Goal: Task Accomplishment & Management: Complete application form

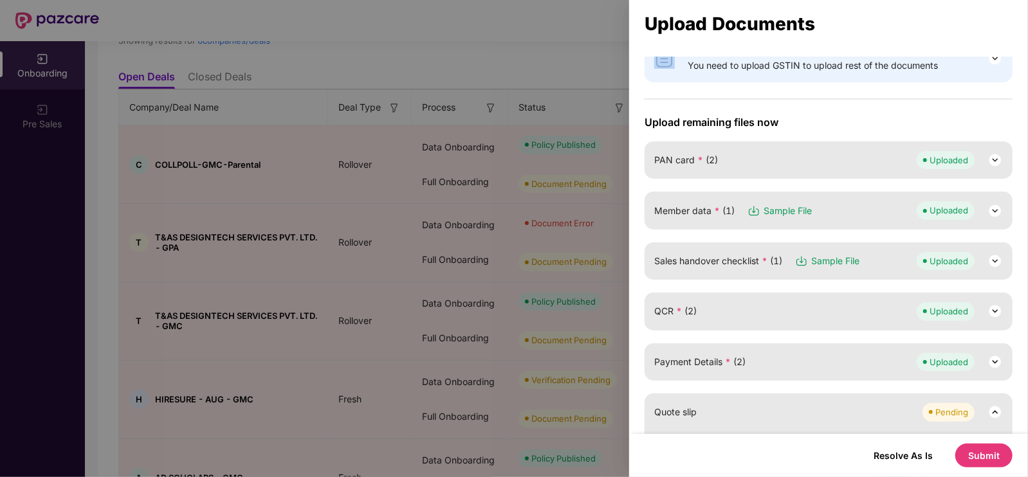
scroll to position [113, 0]
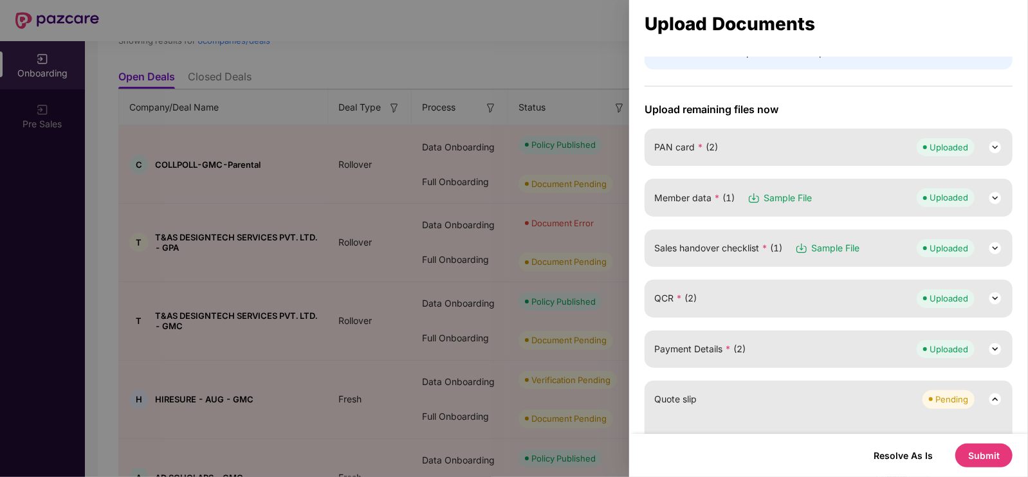
click at [796, 185] on div "Member data * (1) Sample File Uploaded" at bounding box center [829, 197] width 368 height 37
click at [847, 206] on div "Member data * (1) Sample File Uploaded" at bounding box center [828, 198] width 349 height 18
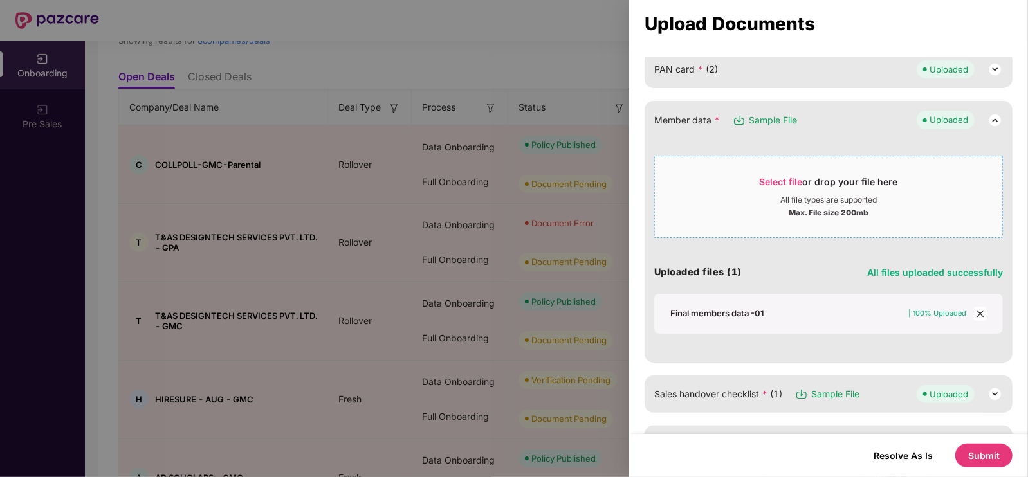
scroll to position [125, 0]
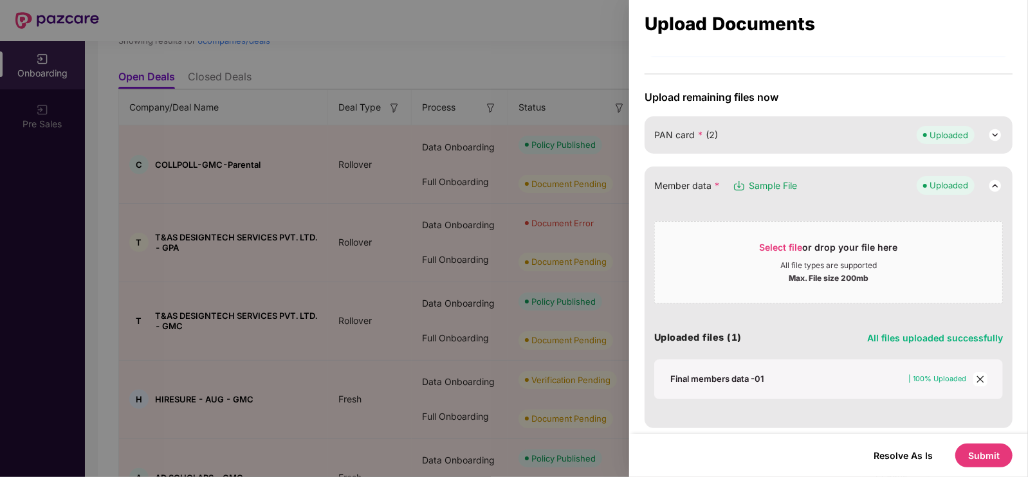
click at [976, 375] on icon "close" at bounding box center [980, 379] width 9 height 9
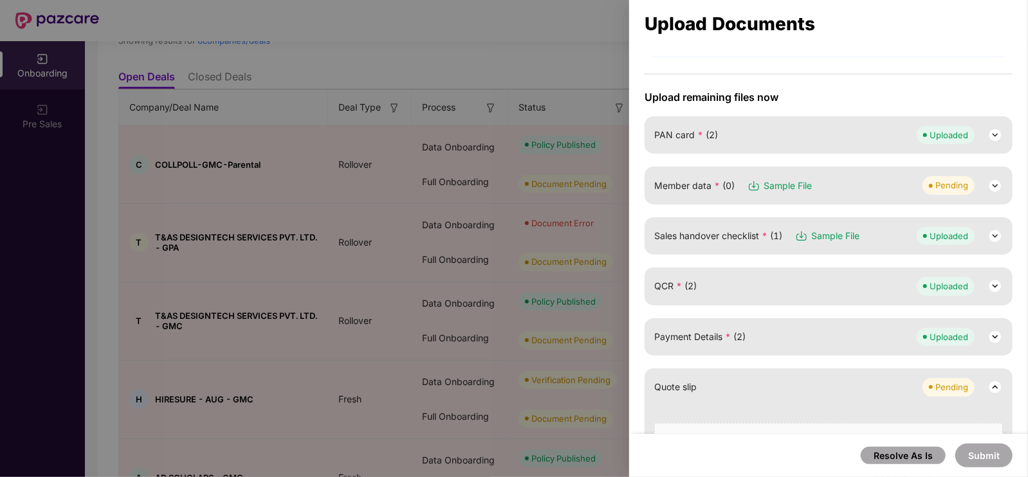
click at [831, 185] on div "Member data * (0) Sample File Pending" at bounding box center [828, 185] width 349 height 18
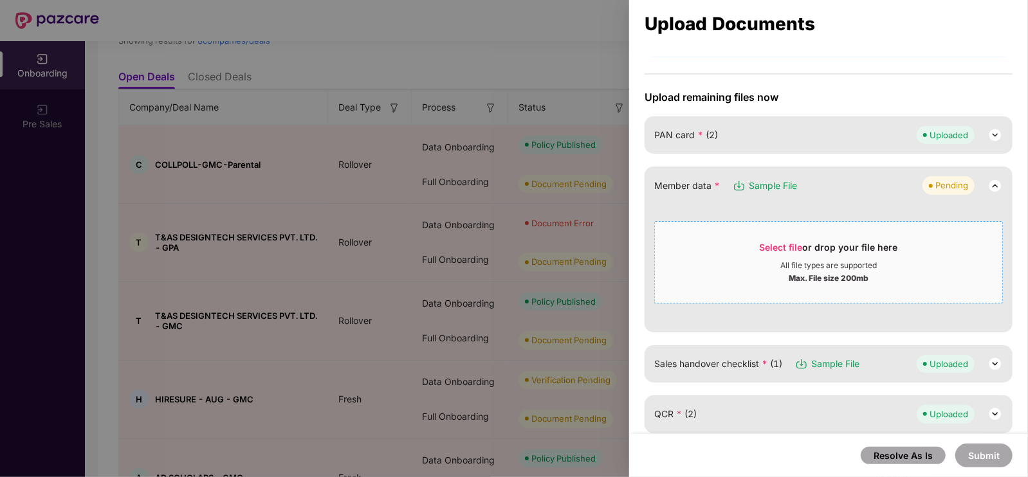
click at [779, 242] on span "Select file" at bounding box center [781, 247] width 43 height 11
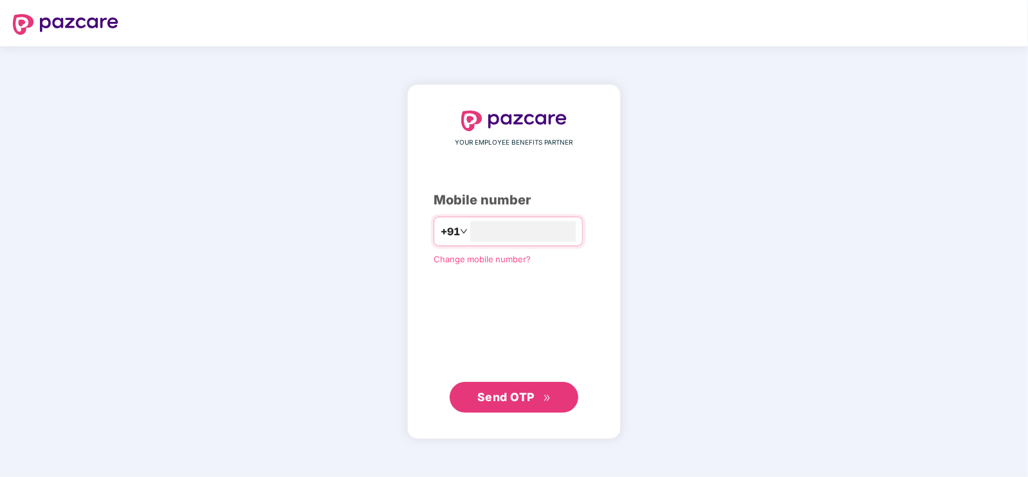
type input "**********"
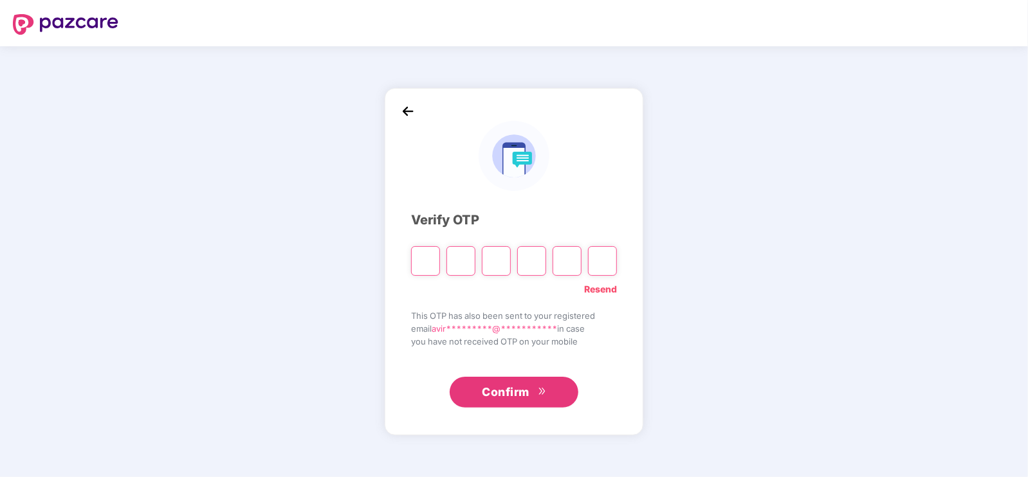
type input "*"
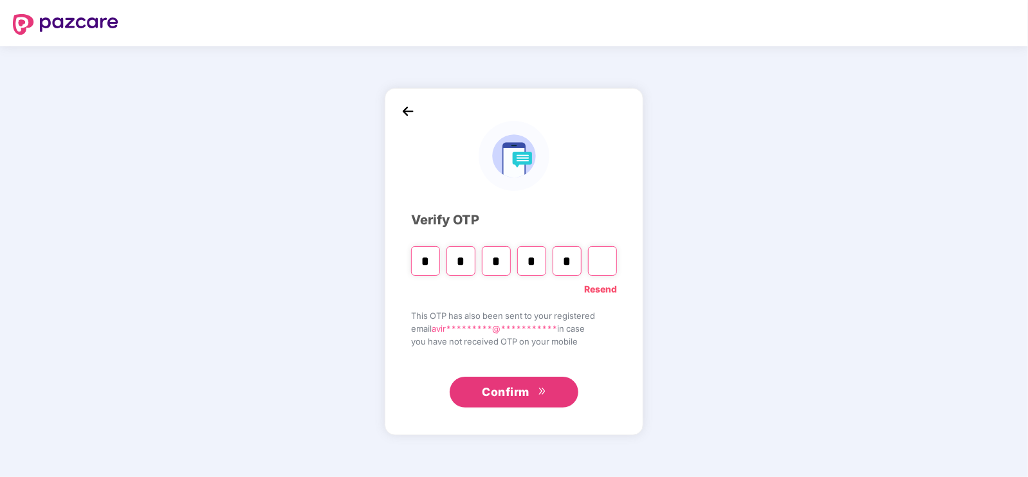
type input "*"
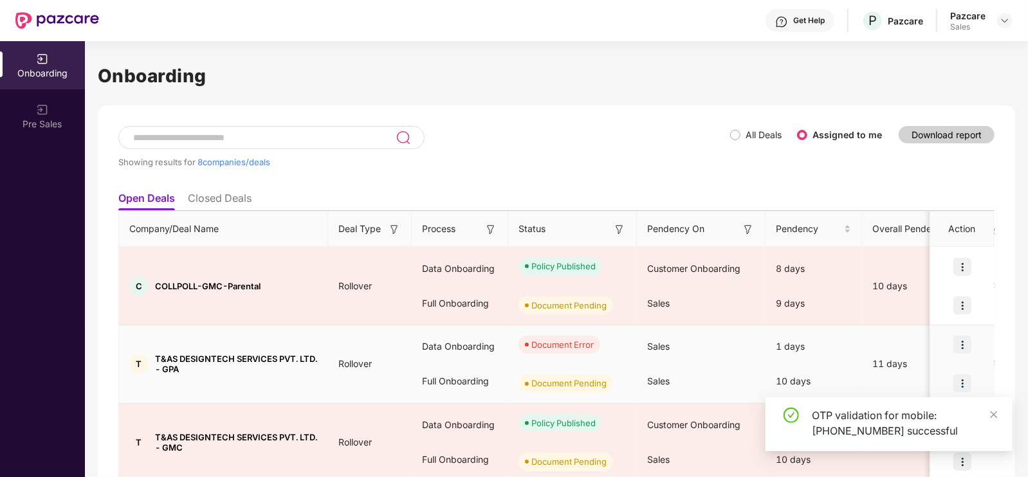
click at [959, 346] on img at bounding box center [963, 345] width 18 height 18
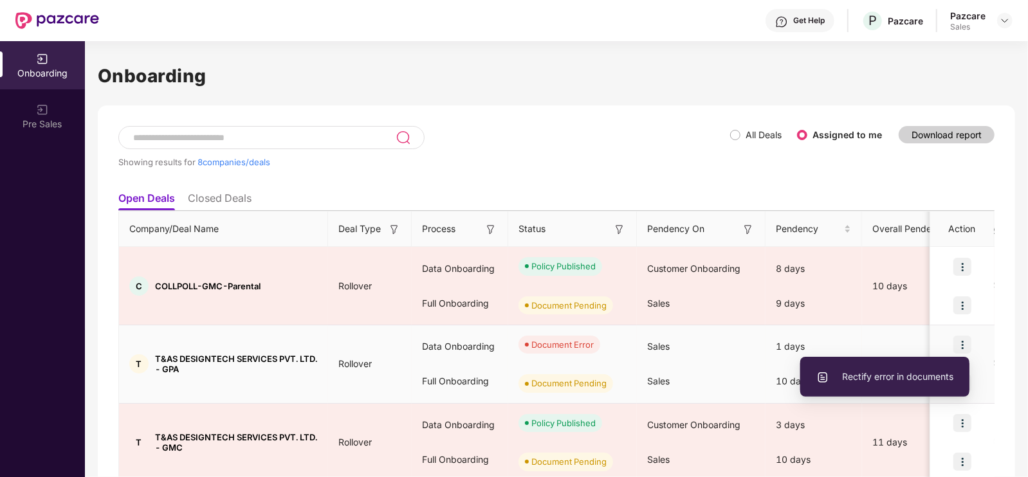
click at [898, 366] on li "Rectify error in documents" at bounding box center [884, 377] width 169 height 27
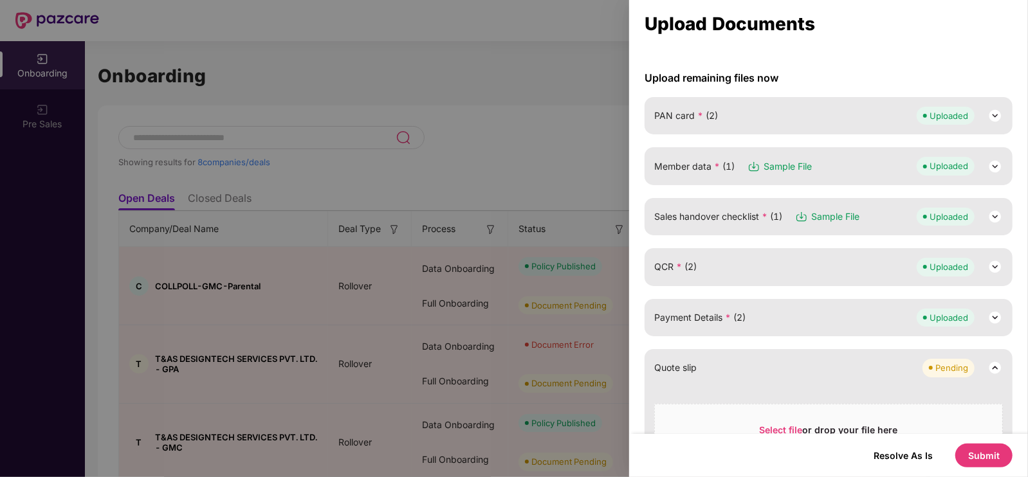
scroll to position [143, 0]
click at [748, 169] on img at bounding box center [754, 168] width 13 height 13
click at [988, 166] on img at bounding box center [995, 167] width 15 height 15
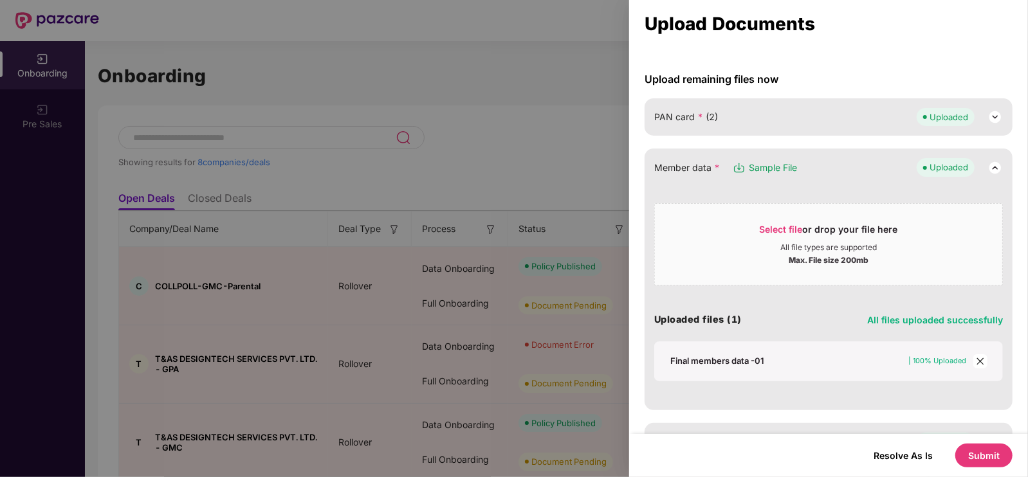
click at [981, 358] on icon "close" at bounding box center [980, 361] width 7 height 7
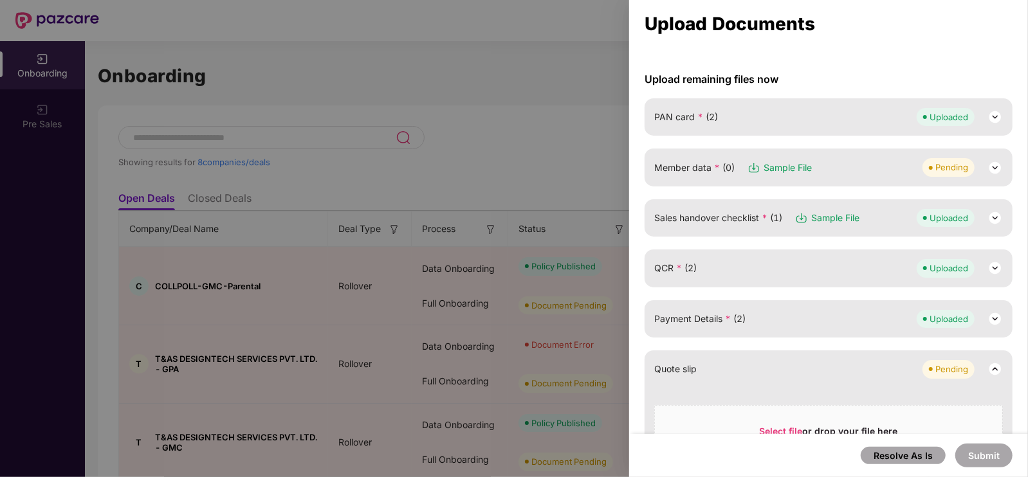
click at [994, 169] on img at bounding box center [995, 167] width 15 height 15
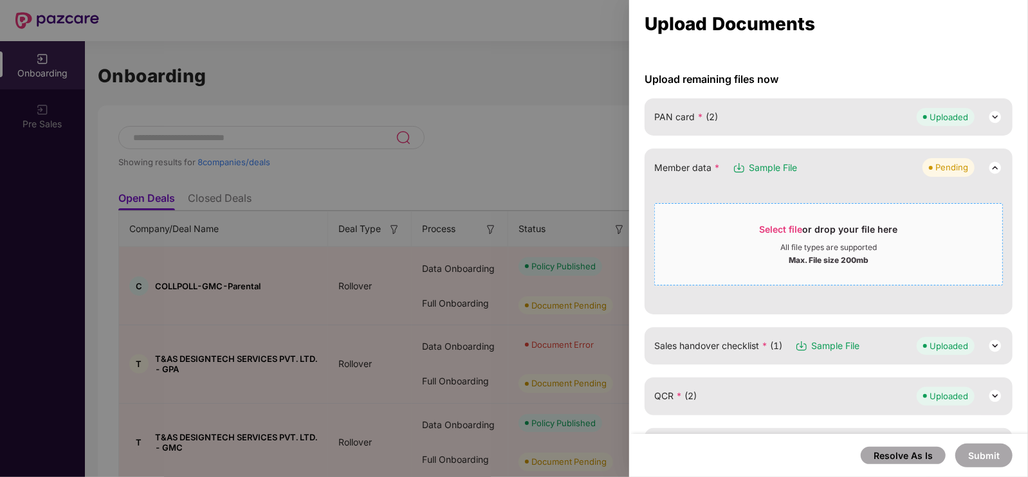
click at [771, 232] on span "Select file" at bounding box center [781, 229] width 43 height 11
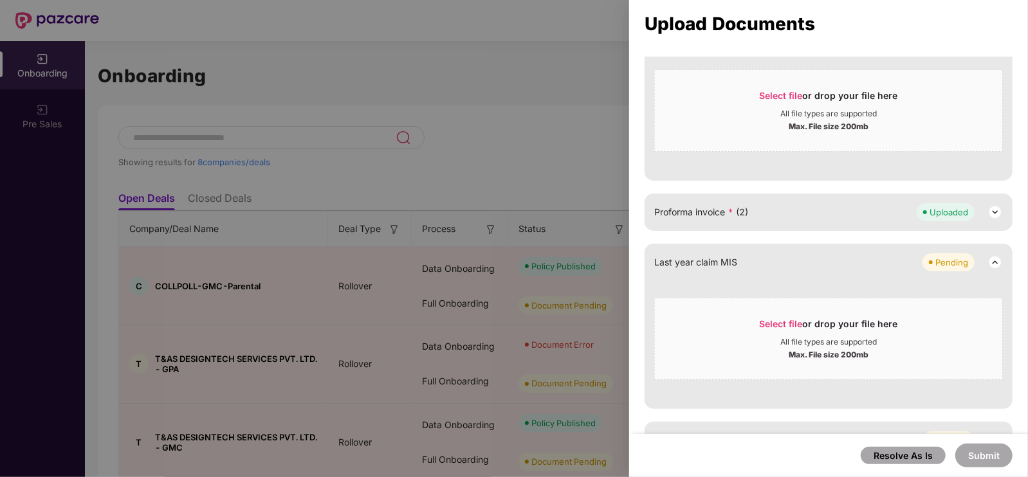
scroll to position [0, 0]
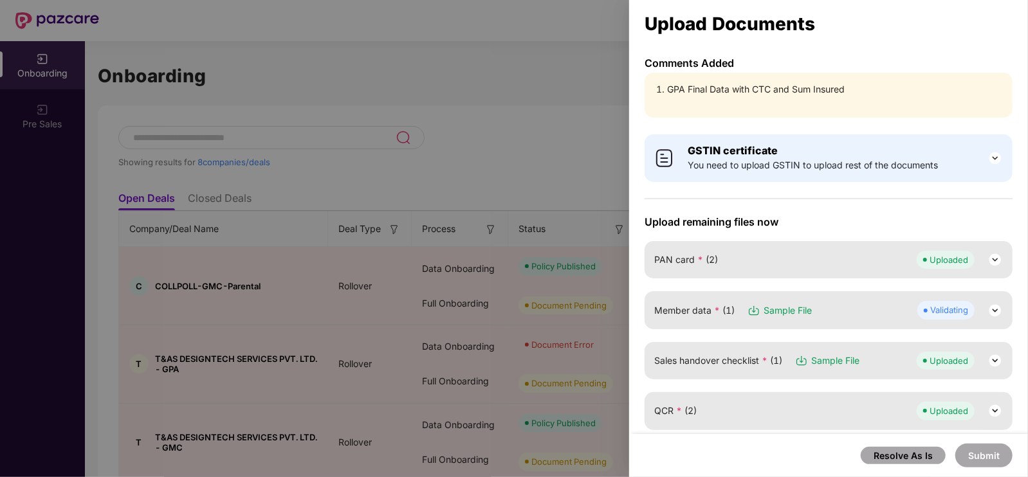
click at [997, 304] on img at bounding box center [995, 310] width 15 height 15
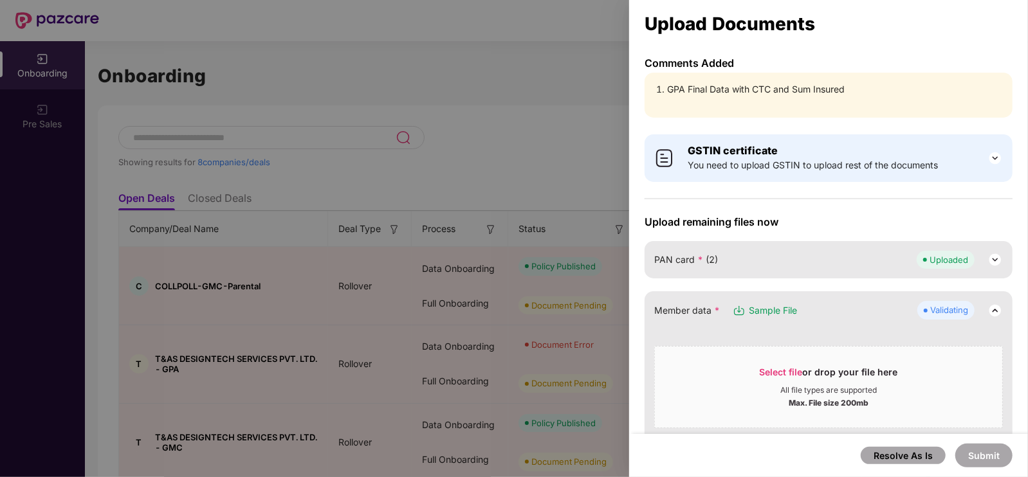
click at [605, 156] on div at bounding box center [514, 238] width 1028 height 477
click at [768, 87] on li "GPA Final Data with CTC and Sum Insured" at bounding box center [835, 89] width 336 height 14
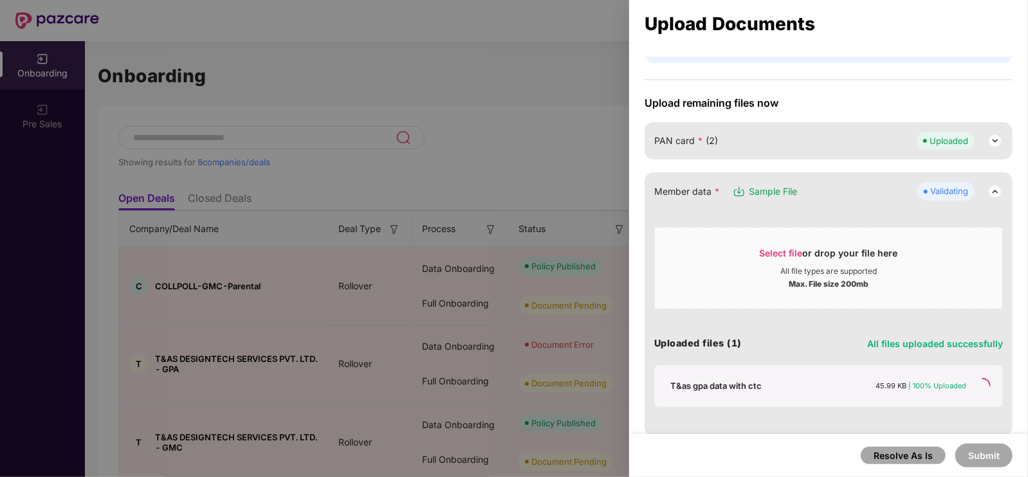
scroll to position [112, 0]
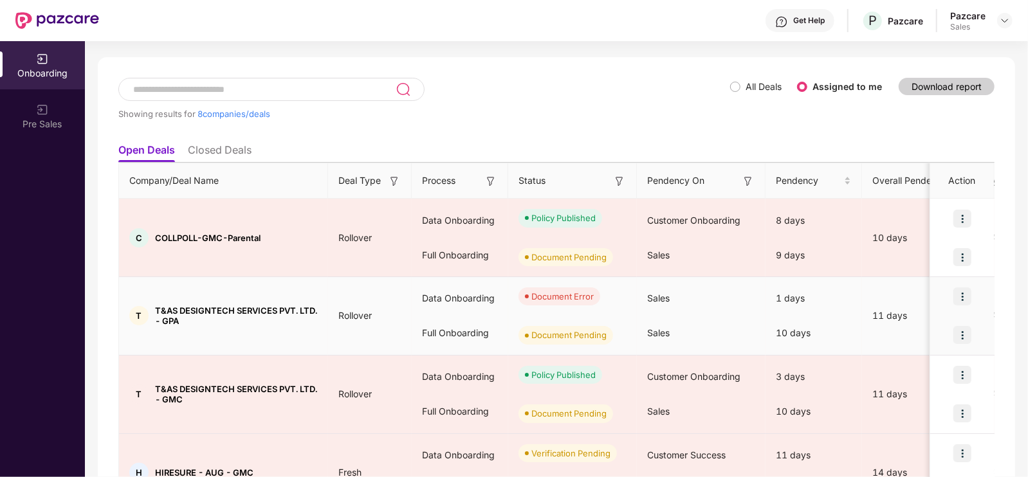
scroll to position [51, 0]
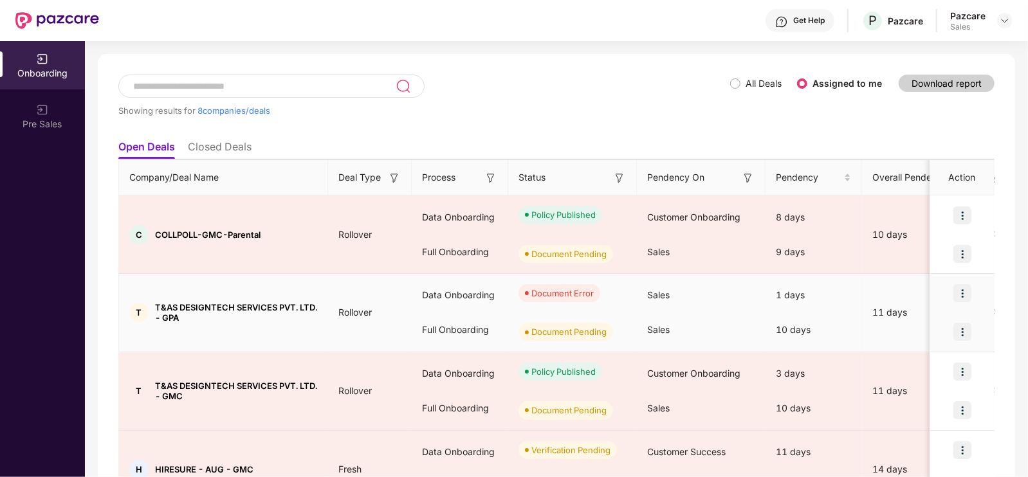
click at [966, 286] on img at bounding box center [963, 293] width 18 height 18
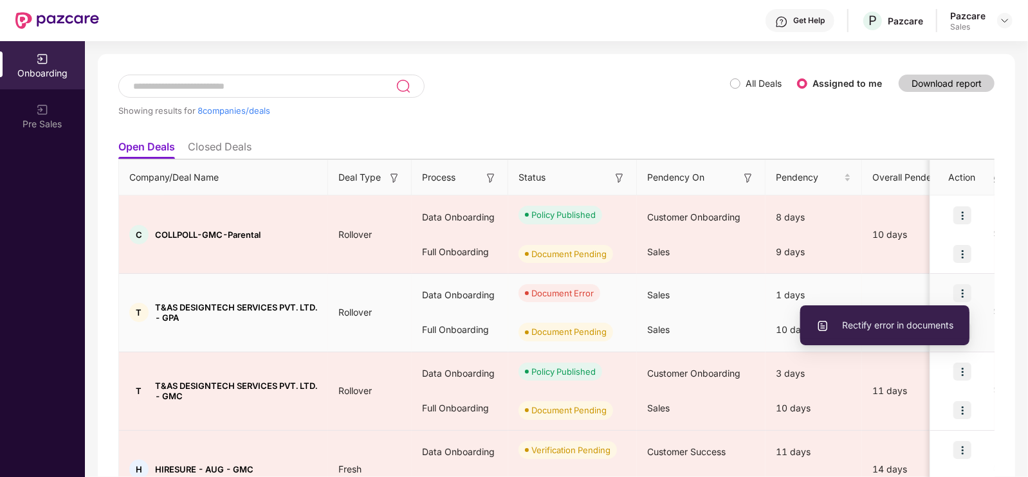
click at [890, 329] on span "Rectify error in documents" at bounding box center [885, 325] width 137 height 14
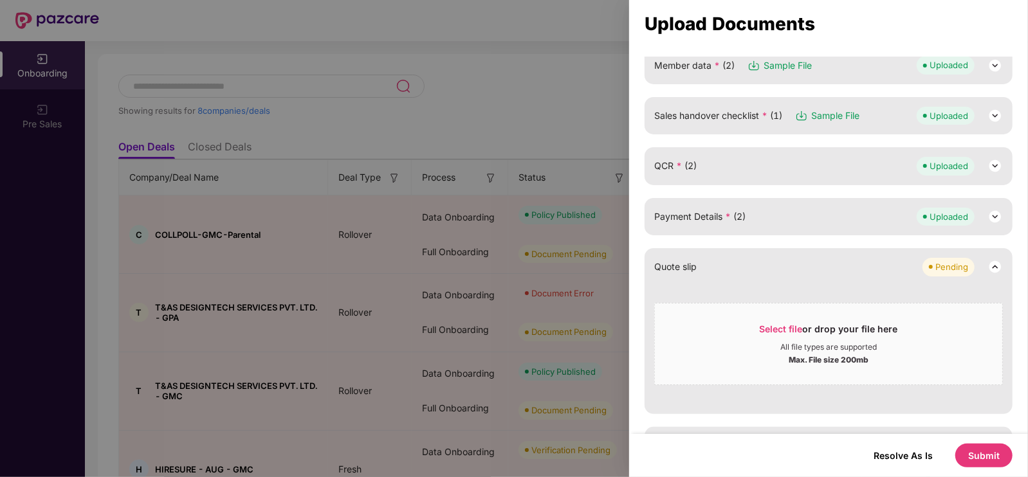
scroll to position [183, 0]
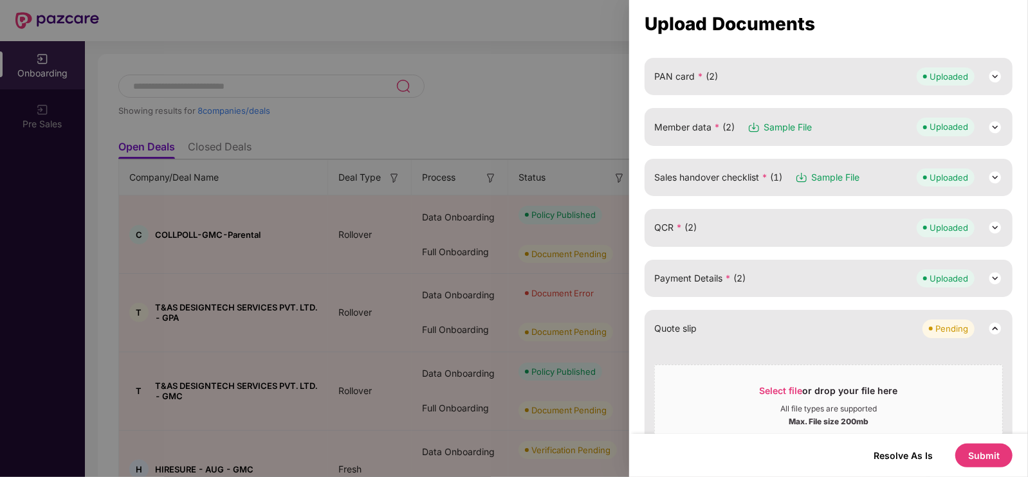
click at [901, 176] on div "Sales handover checklist * (1) Sample File Uploaded" at bounding box center [828, 178] width 349 height 18
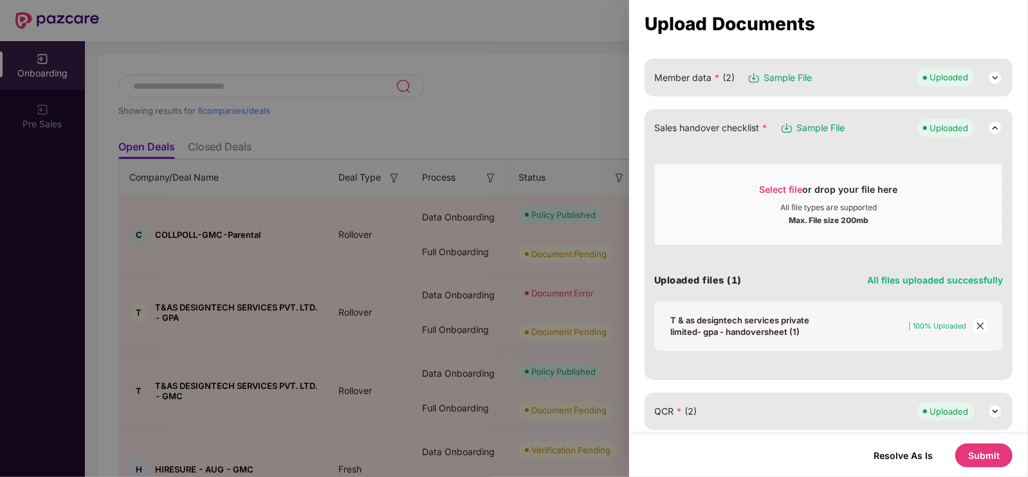
scroll to position [232, 0]
click at [986, 329] on div "T & as designtech services private limited- gpa - handoversheet (1) | 100% Uplo…" at bounding box center [828, 328] width 323 height 24
click at [979, 331] on icon "close" at bounding box center [980, 327] width 9 height 9
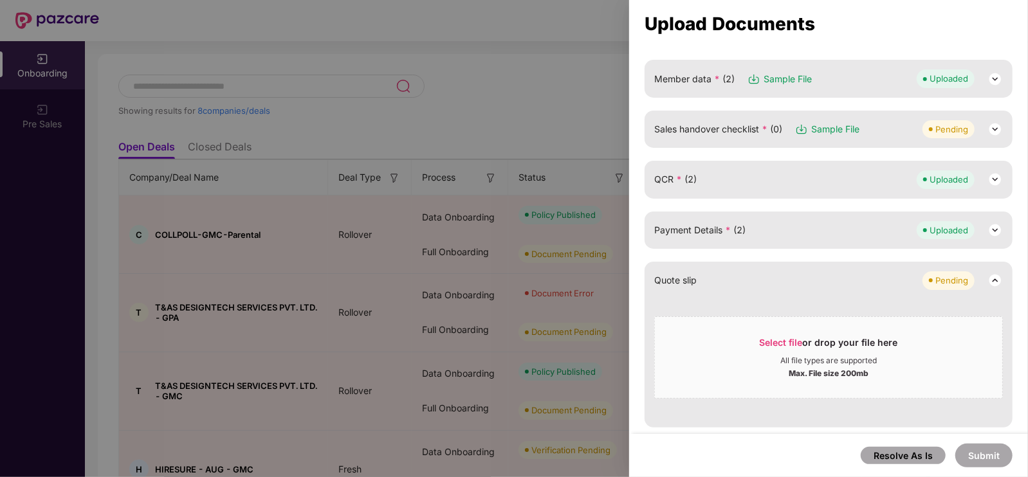
click at [450, 151] on div at bounding box center [514, 238] width 1028 height 477
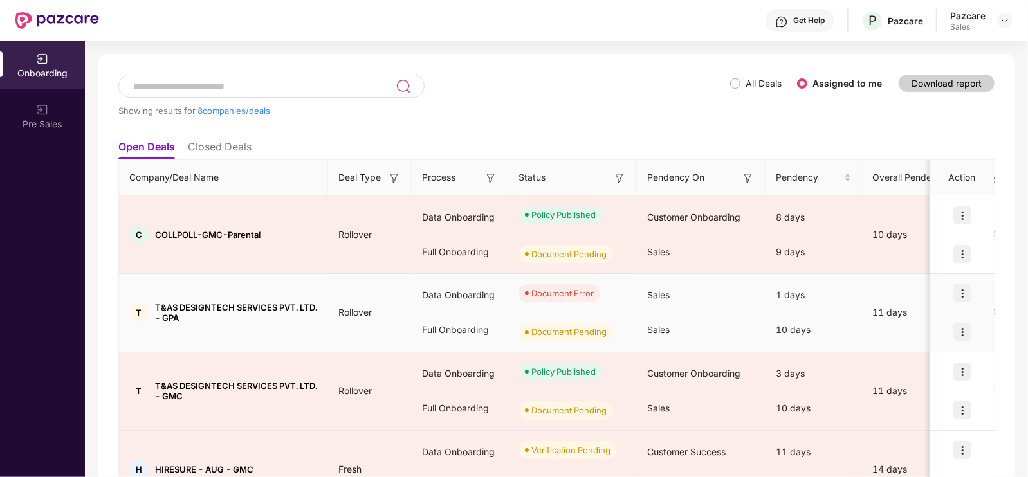
click at [961, 288] on img at bounding box center [963, 293] width 18 height 18
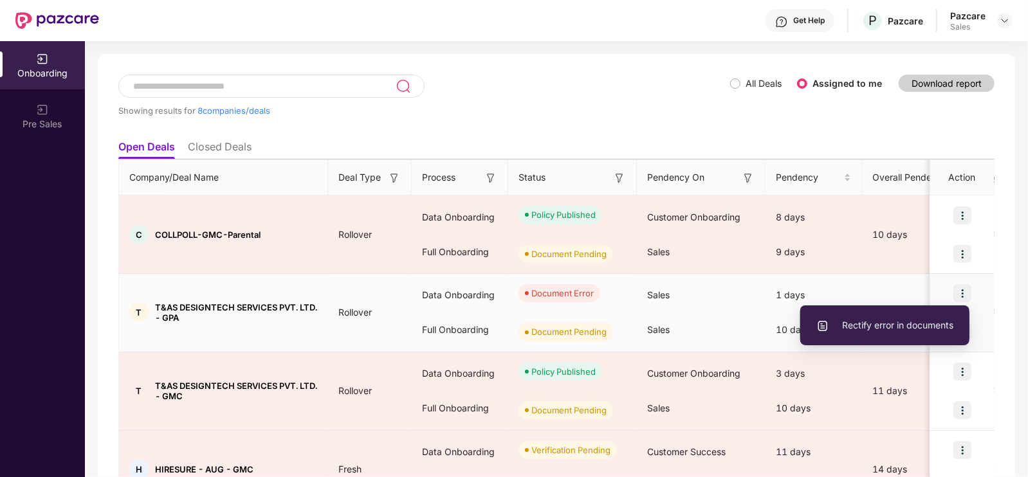
click at [896, 320] on span "Rectify error in documents" at bounding box center [885, 325] width 137 height 14
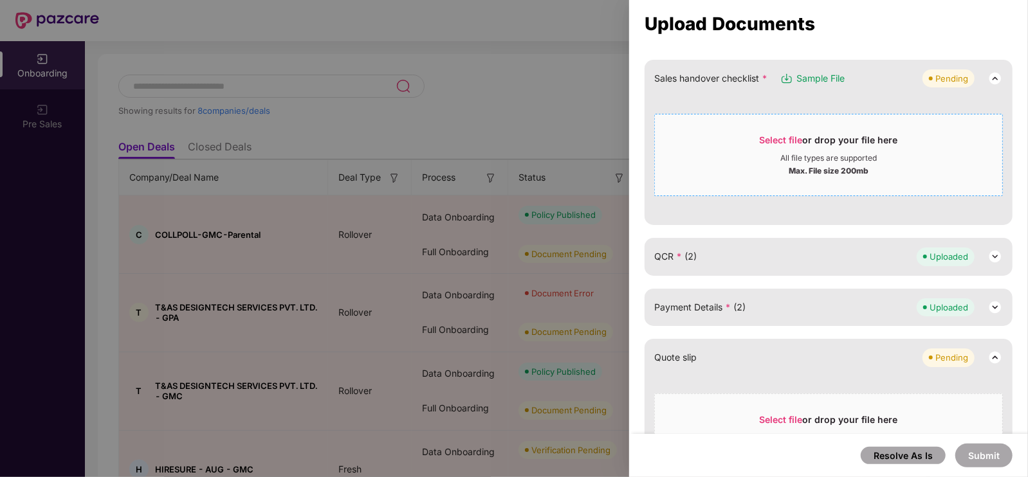
scroll to position [208, 0]
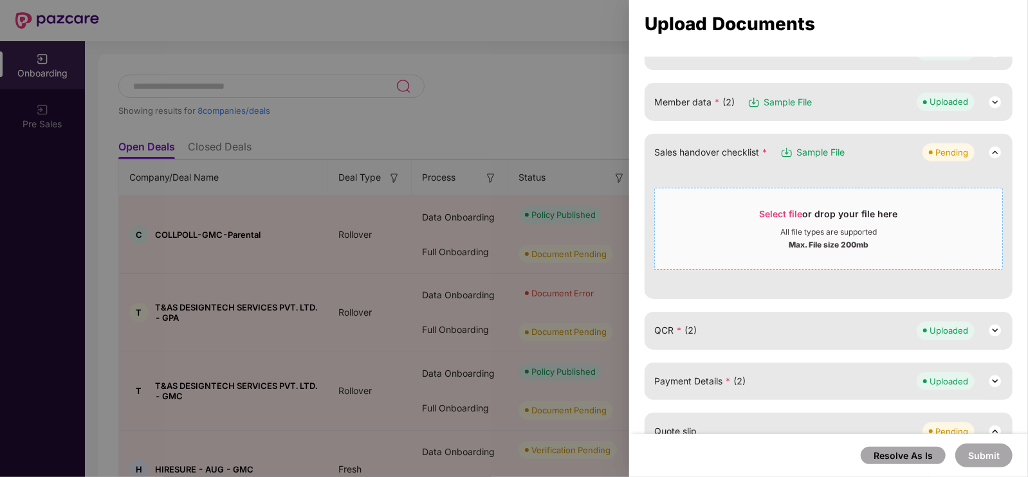
click at [775, 213] on span "Select file" at bounding box center [781, 213] width 43 height 11
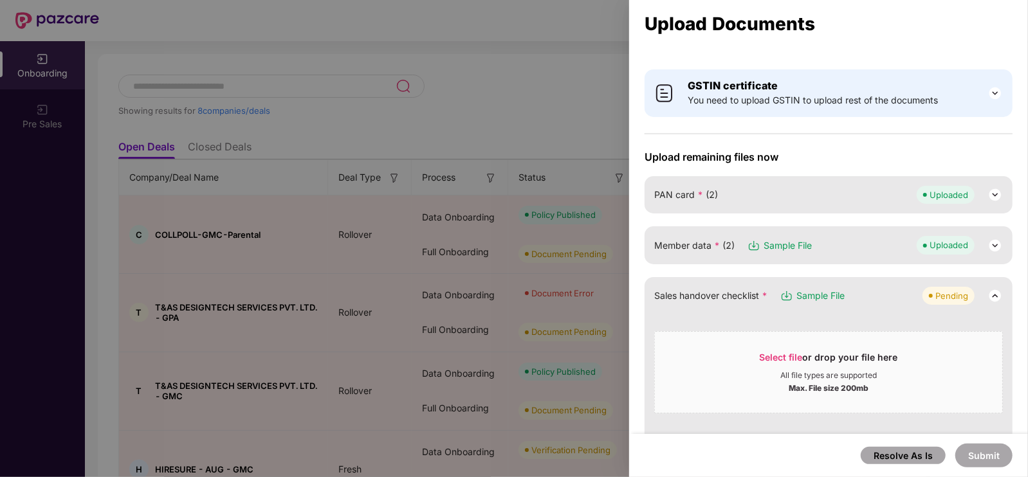
scroll to position [75, 0]
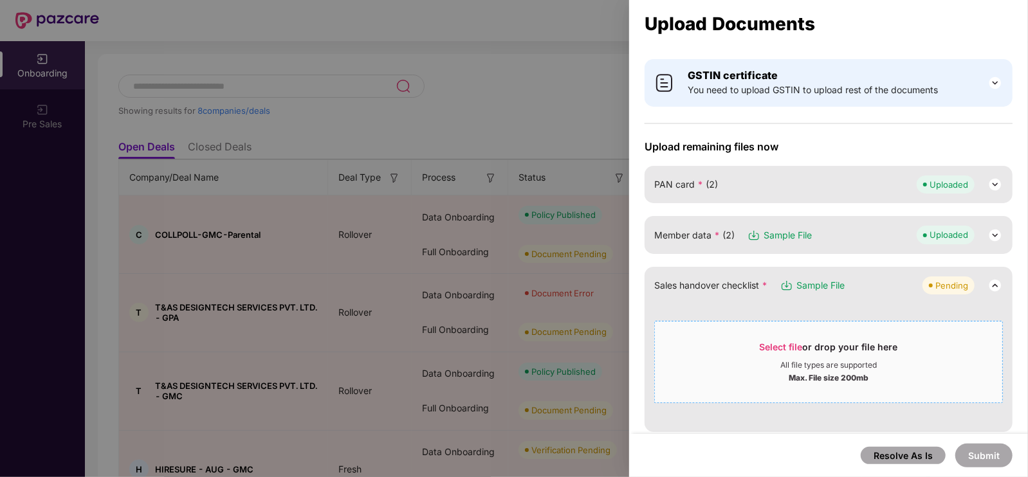
click at [780, 341] on div "Select file or drop your file here" at bounding box center [829, 350] width 138 height 19
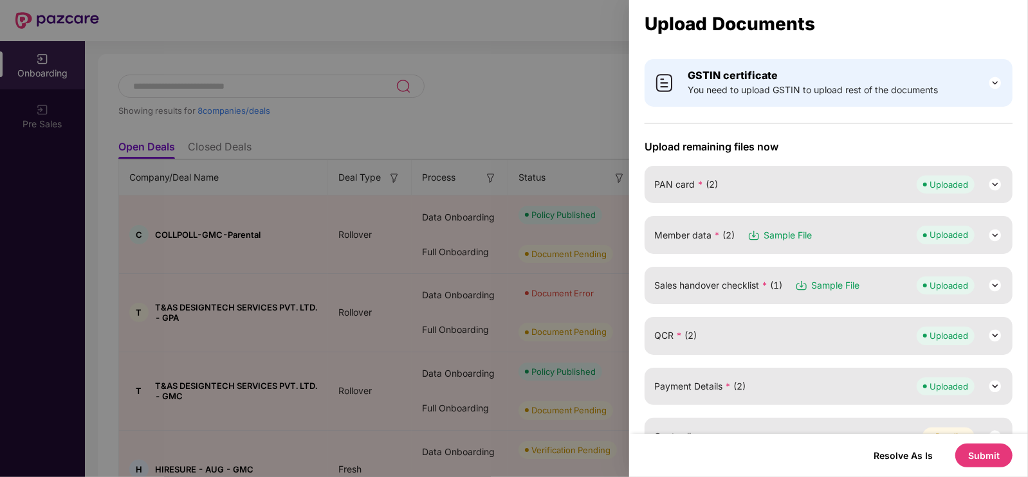
click at [990, 233] on img at bounding box center [995, 235] width 15 height 15
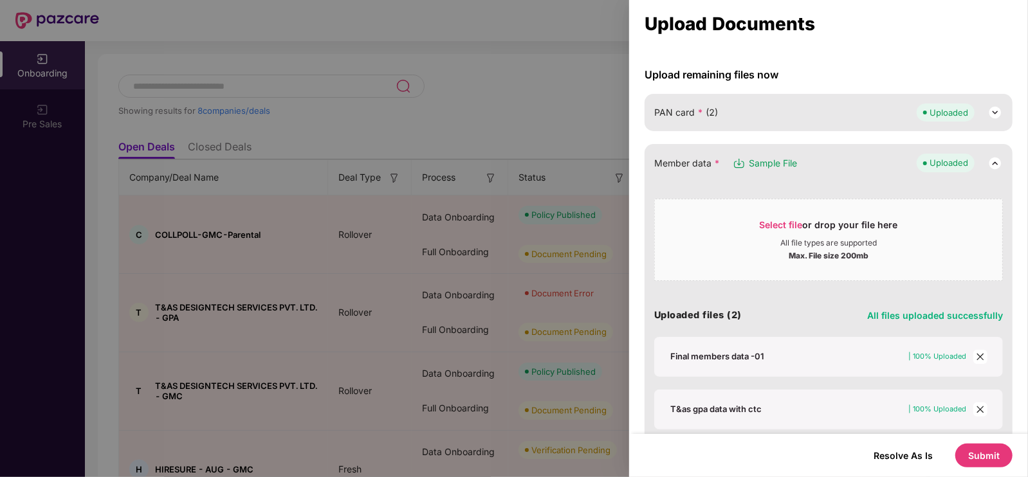
scroll to position [152, 0]
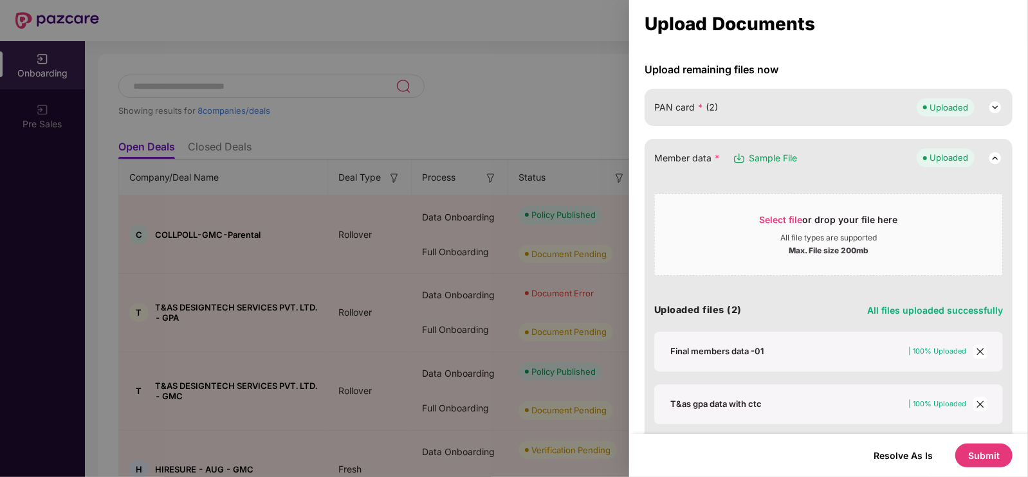
click at [981, 349] on icon "close" at bounding box center [980, 351] width 7 height 7
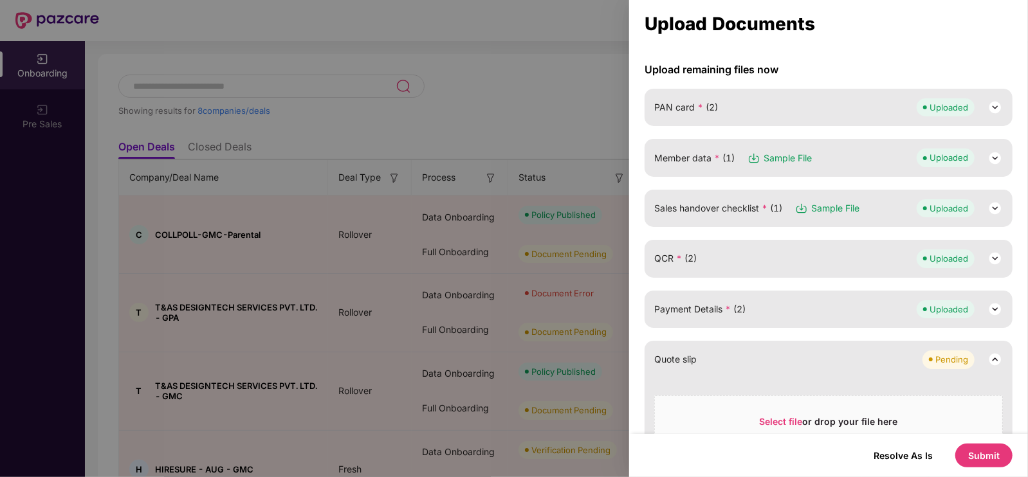
click at [832, 159] on div "Member data * (1) Sample File Uploaded" at bounding box center [828, 158] width 349 height 18
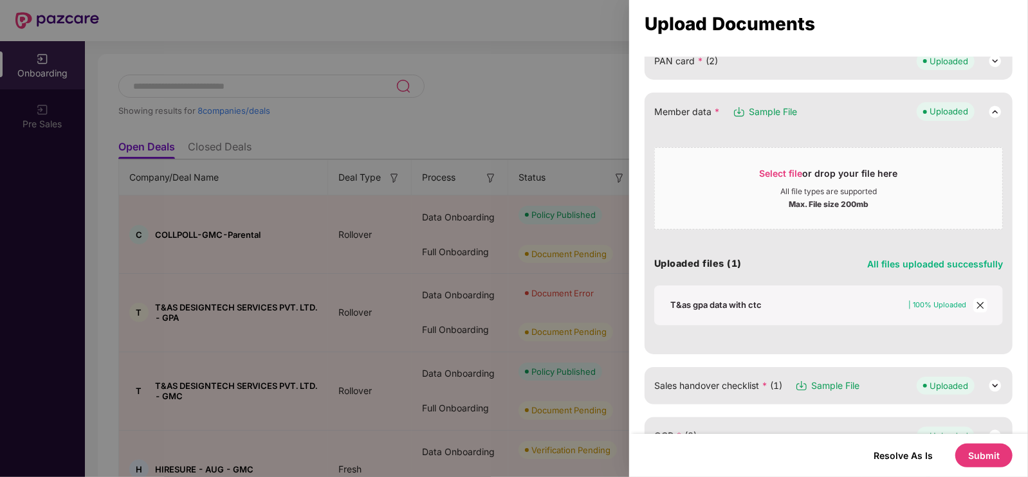
scroll to position [200, 0]
click at [978, 300] on icon "close" at bounding box center [980, 304] width 9 height 9
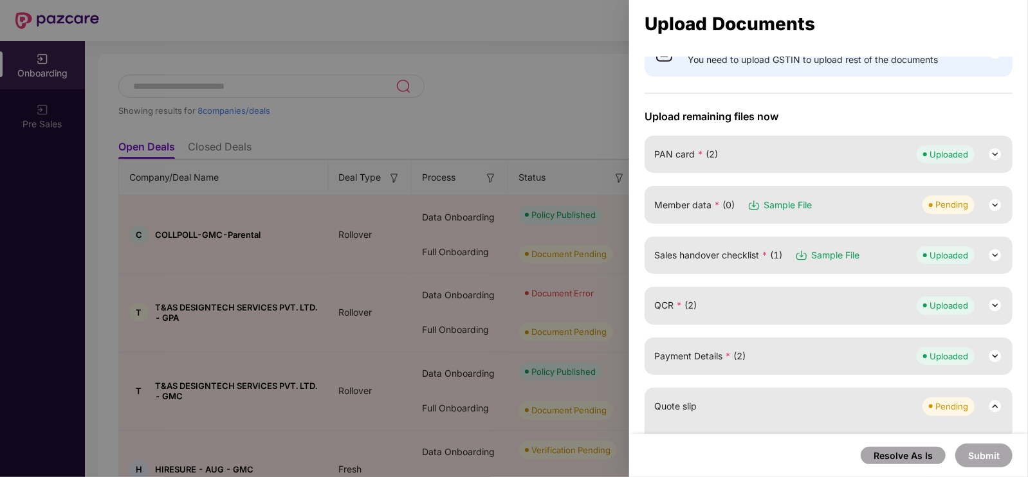
scroll to position [106, 0]
click at [853, 207] on div "Member data * (0) Sample File Pending" at bounding box center [828, 204] width 349 height 18
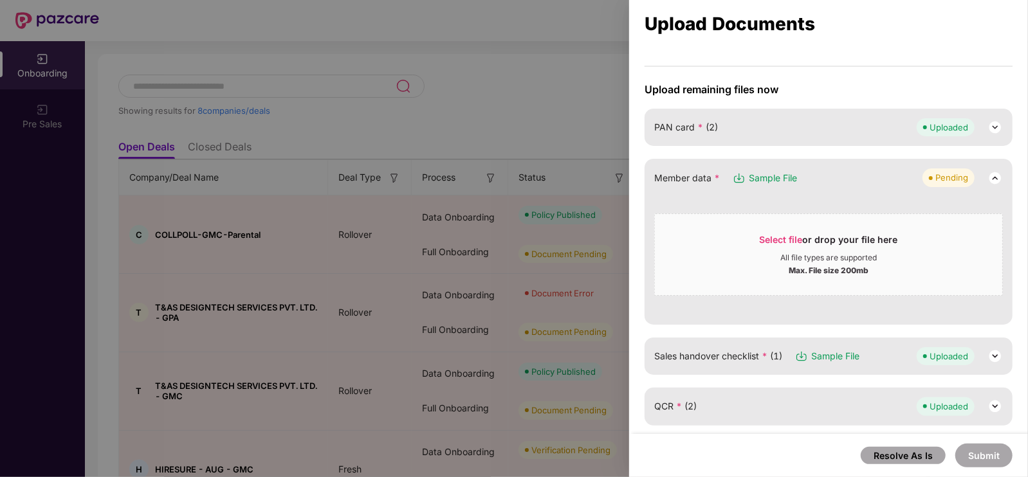
scroll to position [78, 0]
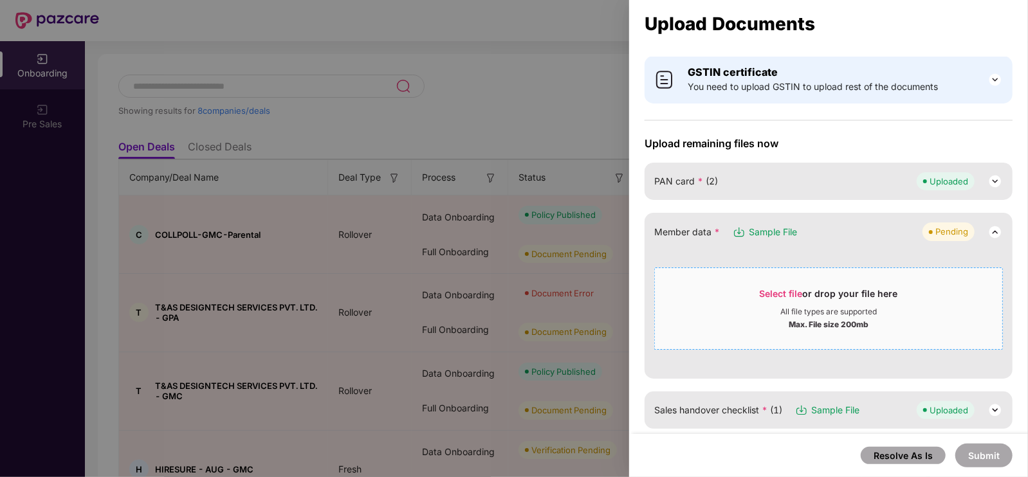
click at [780, 288] on span "Select file" at bounding box center [781, 293] width 43 height 11
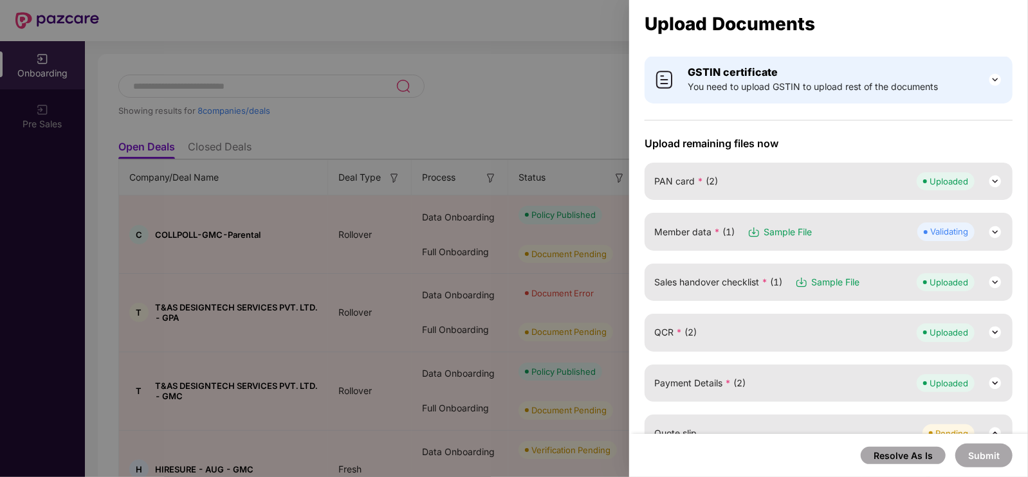
click at [994, 232] on img at bounding box center [995, 232] width 15 height 15
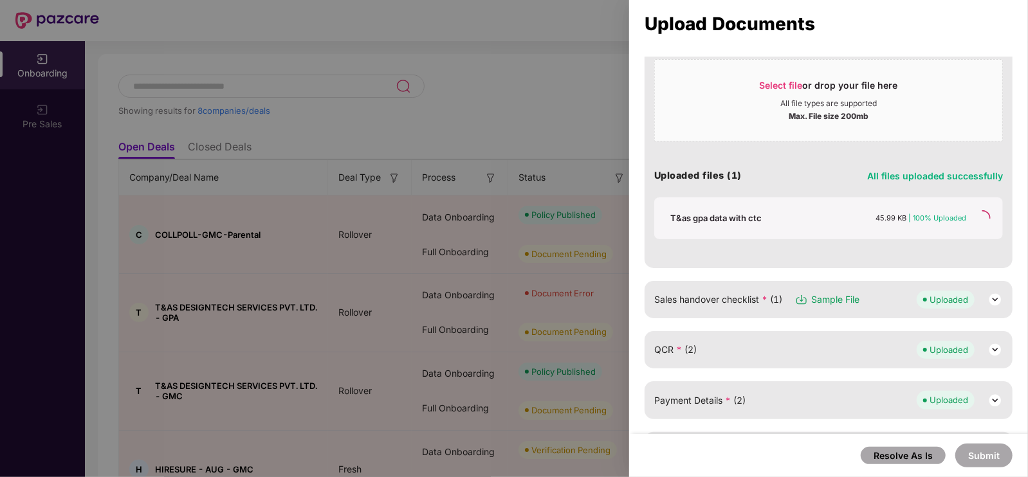
scroll to position [212, 0]
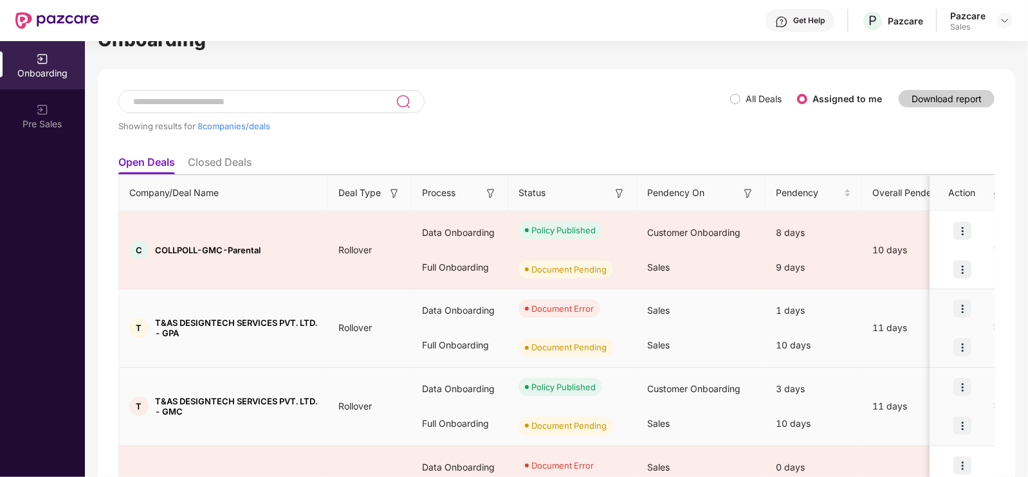
scroll to position [37, 0]
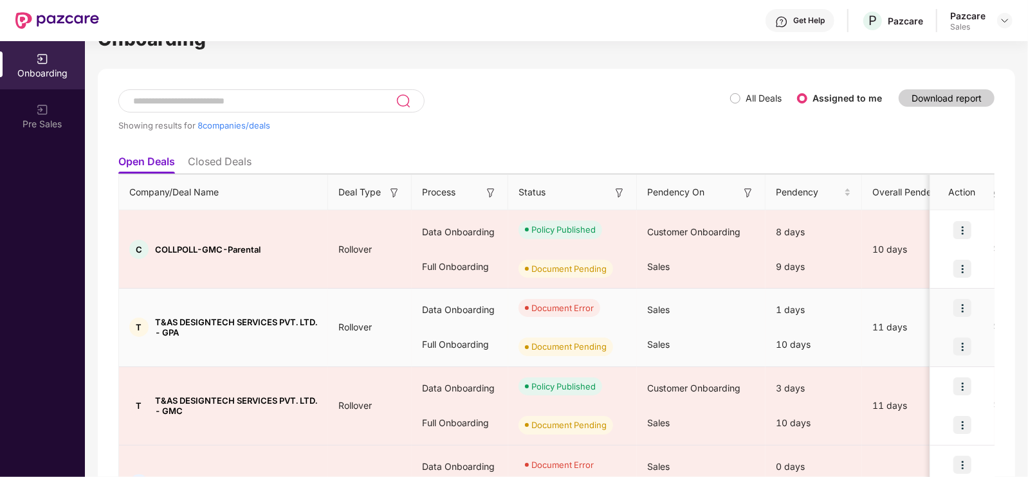
click at [961, 304] on img at bounding box center [963, 308] width 18 height 18
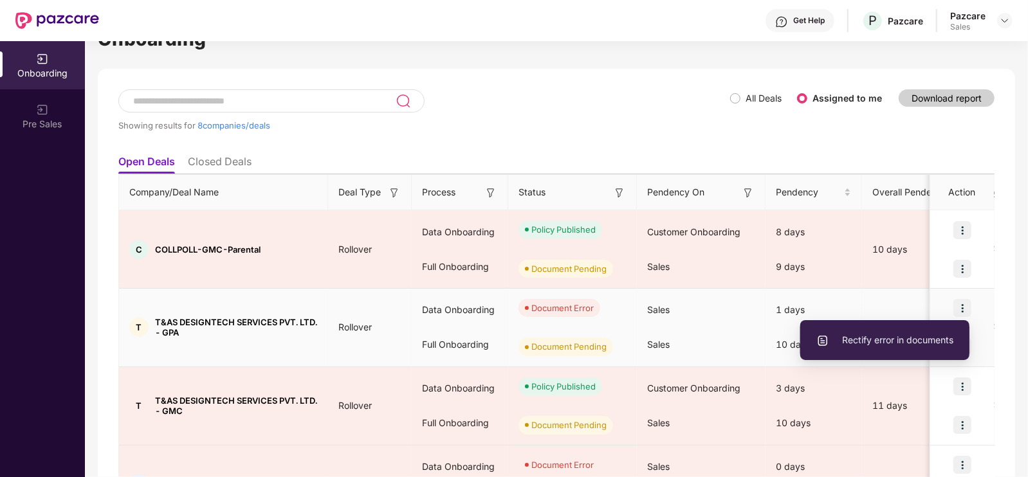
click at [887, 347] on span "Rectify error in documents" at bounding box center [885, 340] width 137 height 14
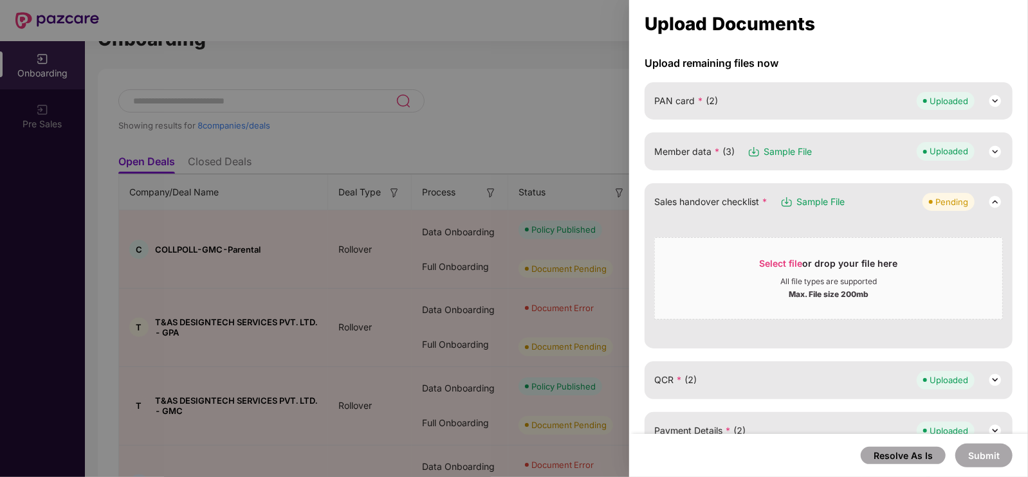
scroll to position [123, 0]
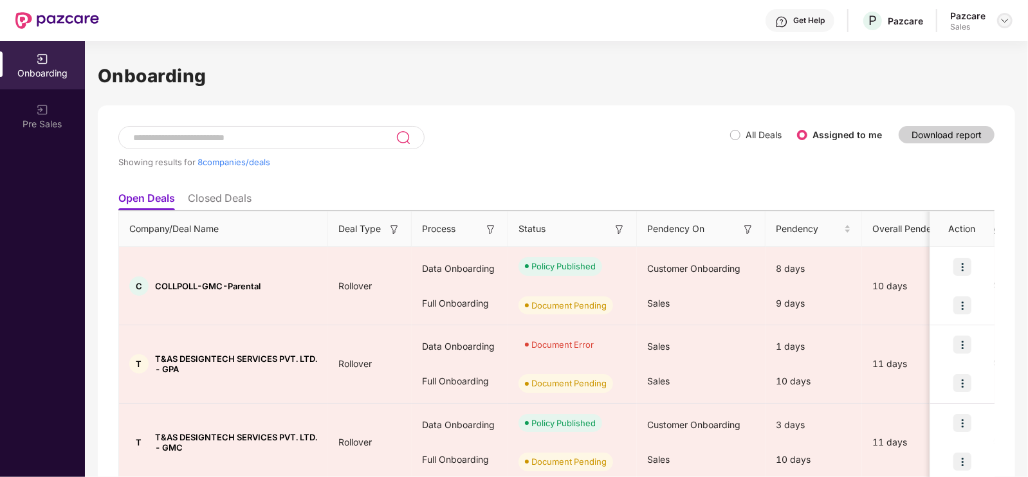
click at [1010, 26] on div at bounding box center [1004, 20] width 15 height 15
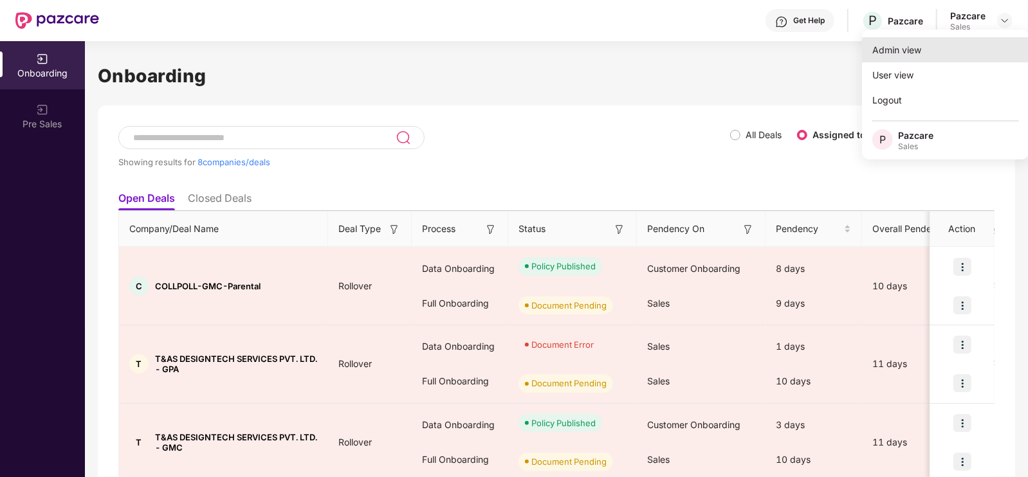
click at [914, 50] on div "Admin view" at bounding box center [945, 49] width 167 height 25
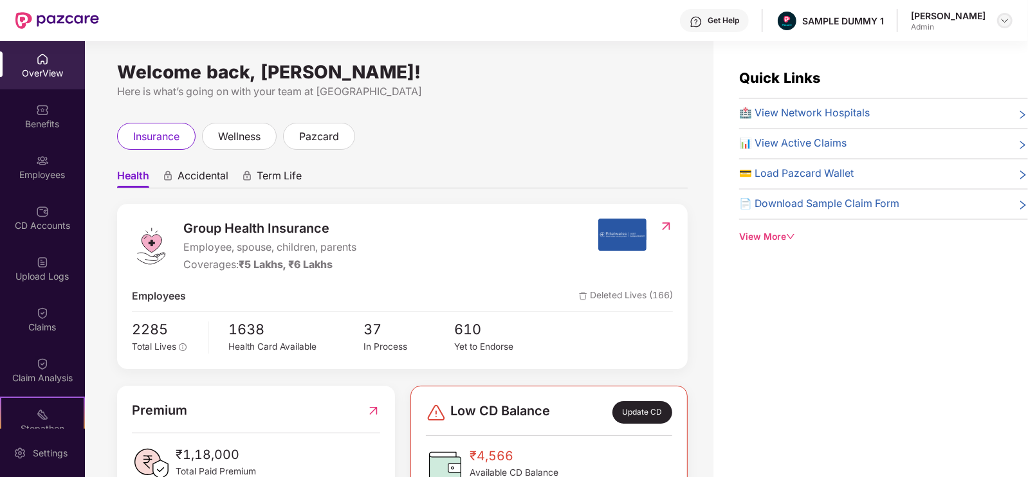
click at [1002, 14] on div at bounding box center [1004, 20] width 15 height 15
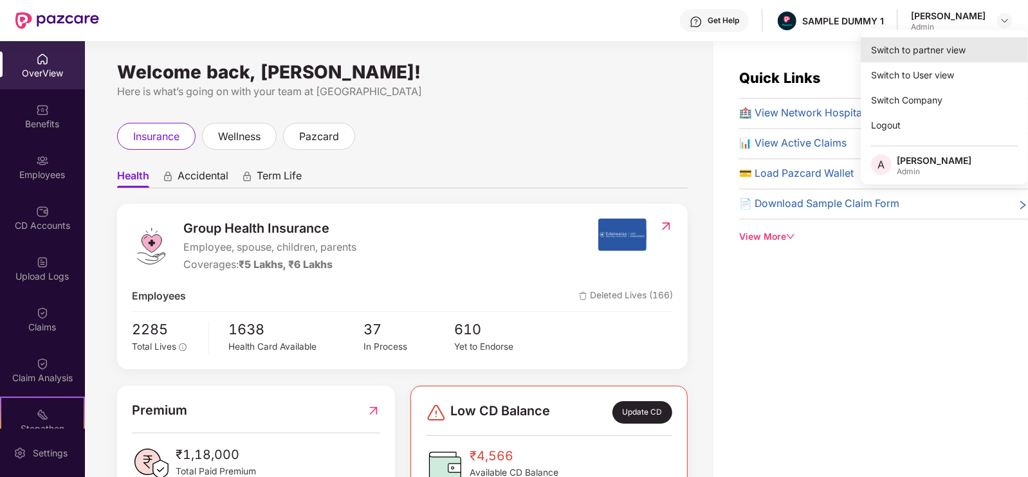
click at [904, 52] on div "Switch to partner view" at bounding box center [944, 49] width 167 height 25
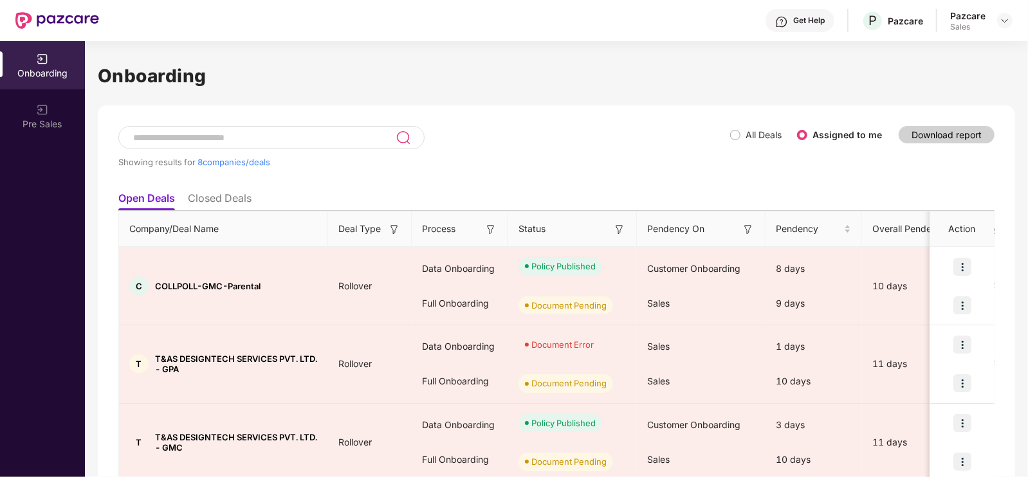
scroll to position [443, 0]
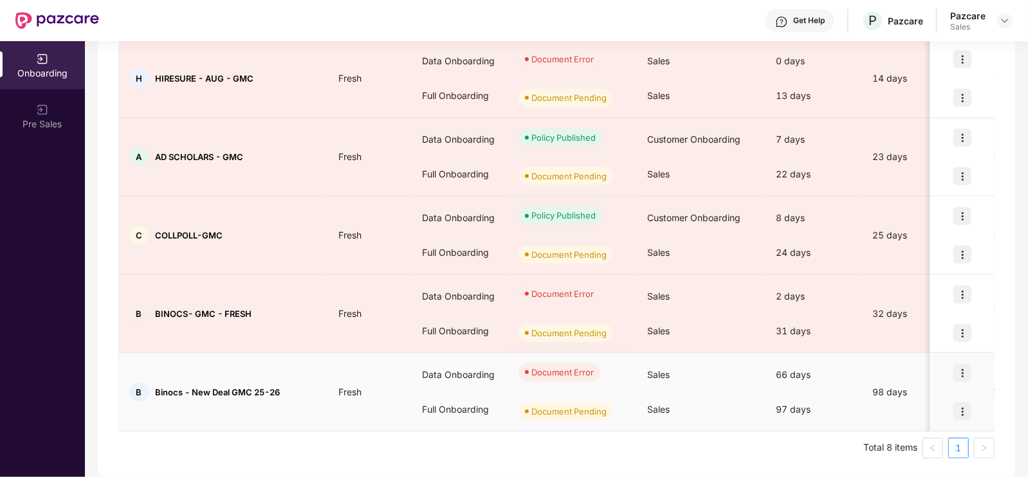
click at [160, 395] on div "B Binocs - New Deal GMC 25-26" at bounding box center [223, 392] width 209 height 19
copy span "Binocs - New Deal GMC 25-26"
